Goal: Task Accomplishment & Management: Use online tool/utility

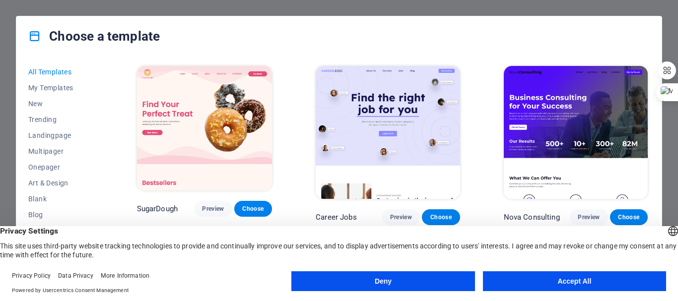
click at [408, 282] on button "Deny" at bounding box center [382, 281] width 183 height 20
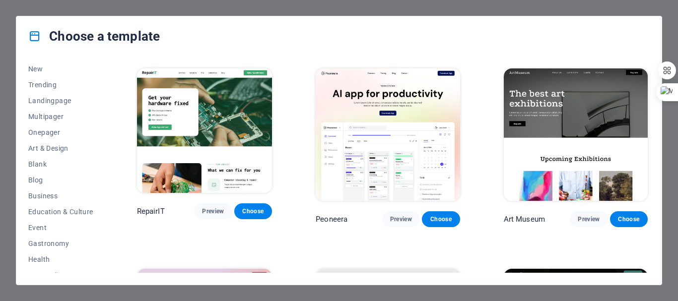
scroll to position [50, 0]
click at [45, 245] on span "Health" at bounding box center [60, 245] width 65 height 8
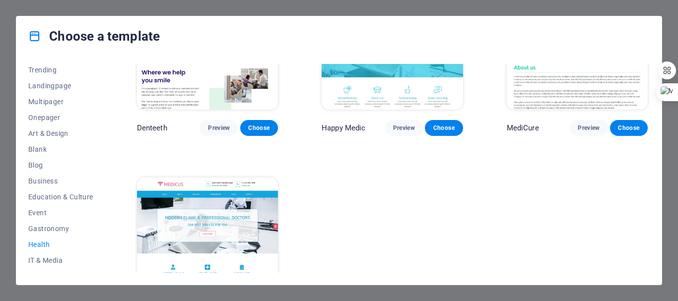
scroll to position [289, 0]
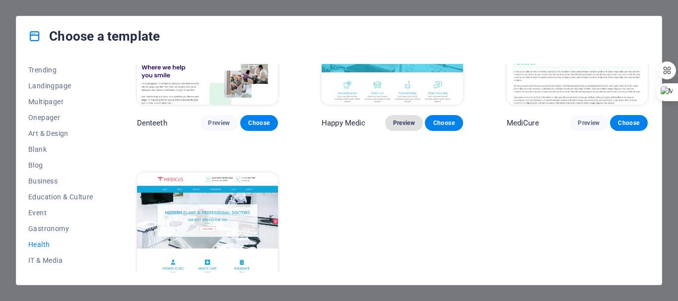
click at [401, 122] on span "Preview" at bounding box center [404, 123] width 22 height 8
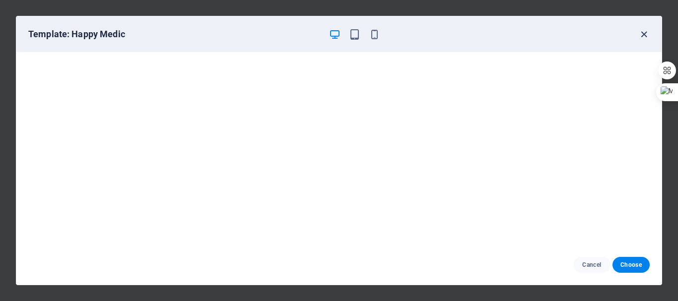
click at [648, 34] on icon "button" at bounding box center [643, 34] width 11 height 11
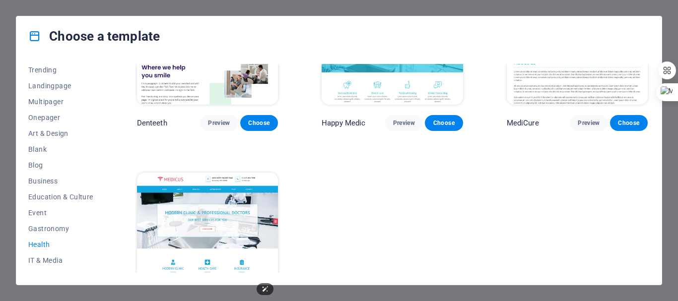
click at [260, 228] on img at bounding box center [207, 238] width 141 height 130
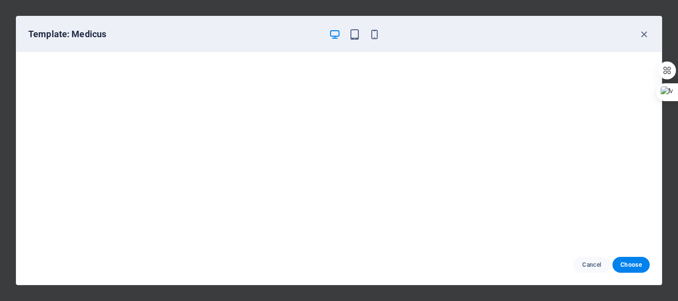
scroll to position [0, 0]
click at [632, 266] on span "Choose" at bounding box center [630, 265] width 21 height 8
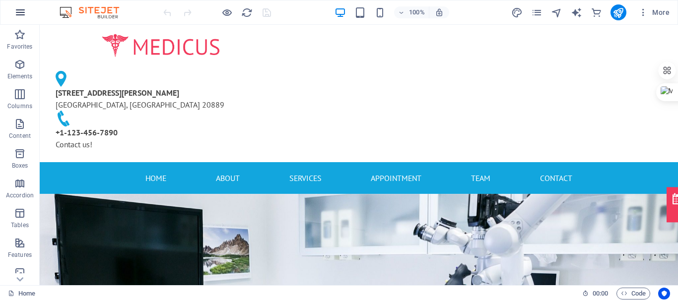
click at [22, 11] on icon "button" at bounding box center [20, 12] width 12 height 12
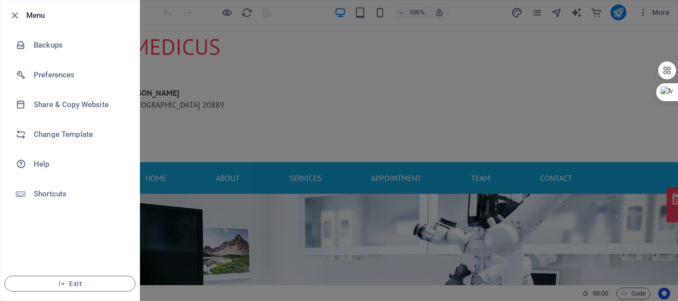
click at [277, 39] on div at bounding box center [339, 150] width 678 height 301
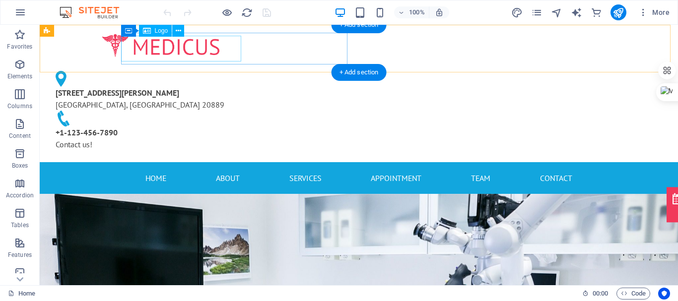
click at [187, 51] on div at bounding box center [161, 46] width 226 height 26
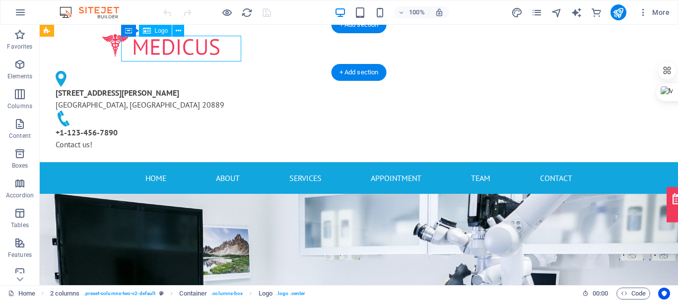
click at [187, 51] on div at bounding box center [161, 46] width 226 height 26
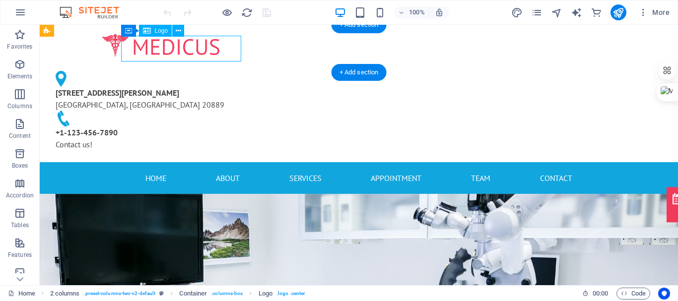
select select "px"
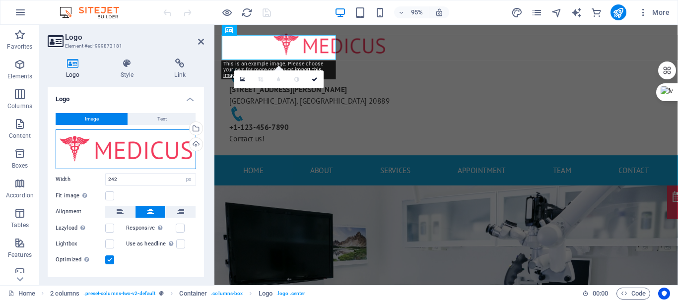
click at [126, 155] on div "Drag files here, click to choose files or select files from Files or our free s…" at bounding box center [126, 149] width 140 height 40
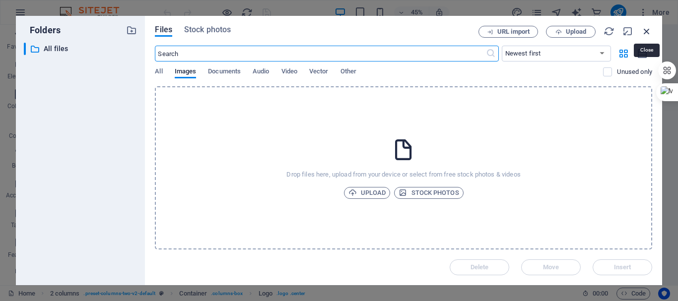
click at [645, 31] on icon "button" at bounding box center [646, 31] width 11 height 11
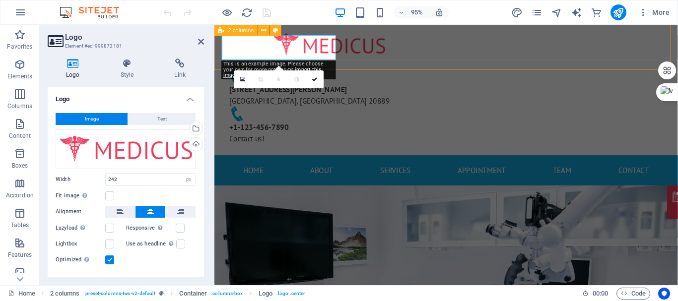
click at [554, 64] on div "[STREET_ADDRESS][PERSON_NAME] [PHONE_NUMBER] Contact us!" at bounding box center [458, 93] width 488 height 137
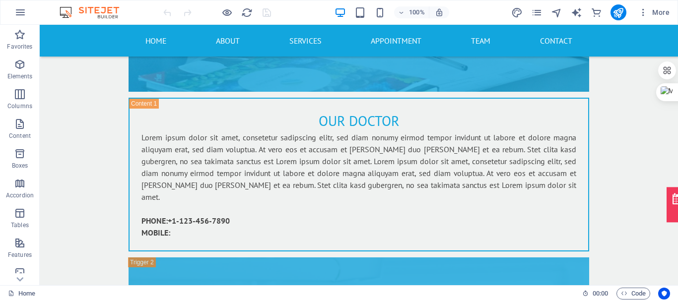
scroll to position [3698, 0]
